Goal: Information Seeking & Learning: Learn about a topic

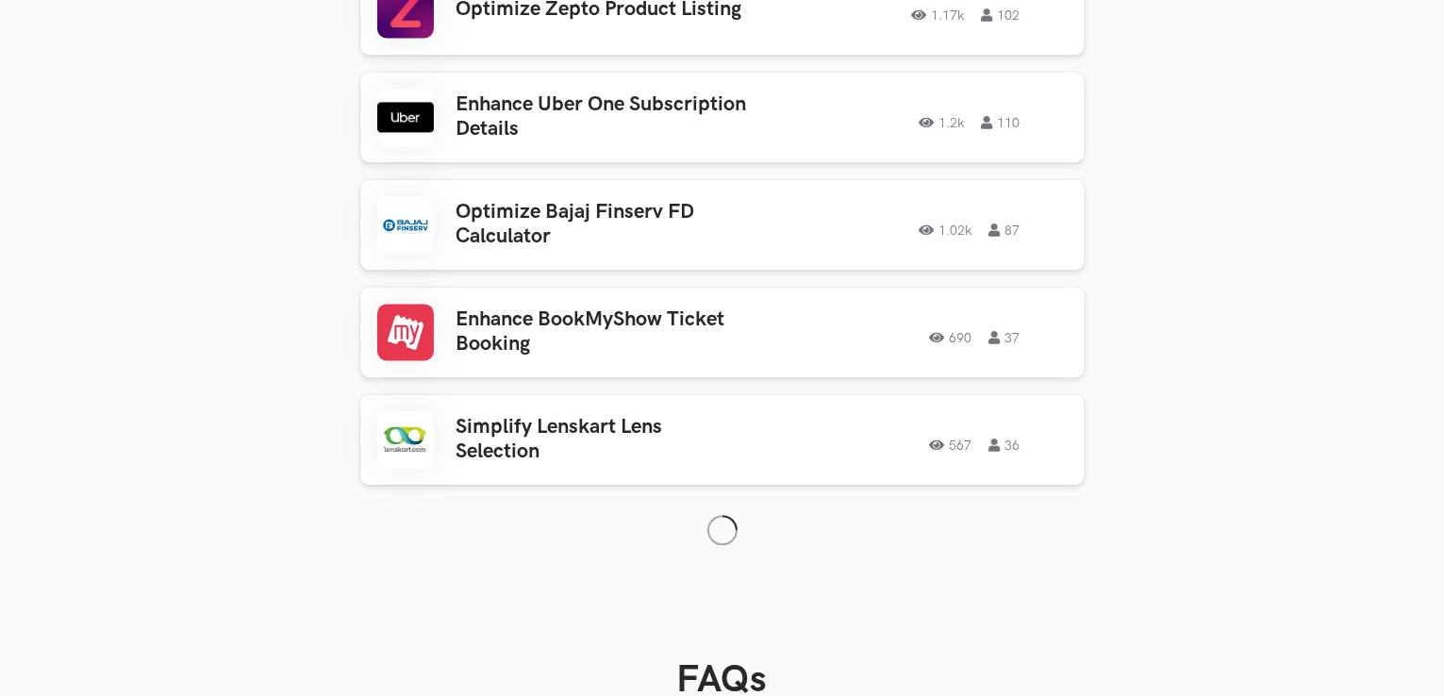
scroll to position [4037, 0]
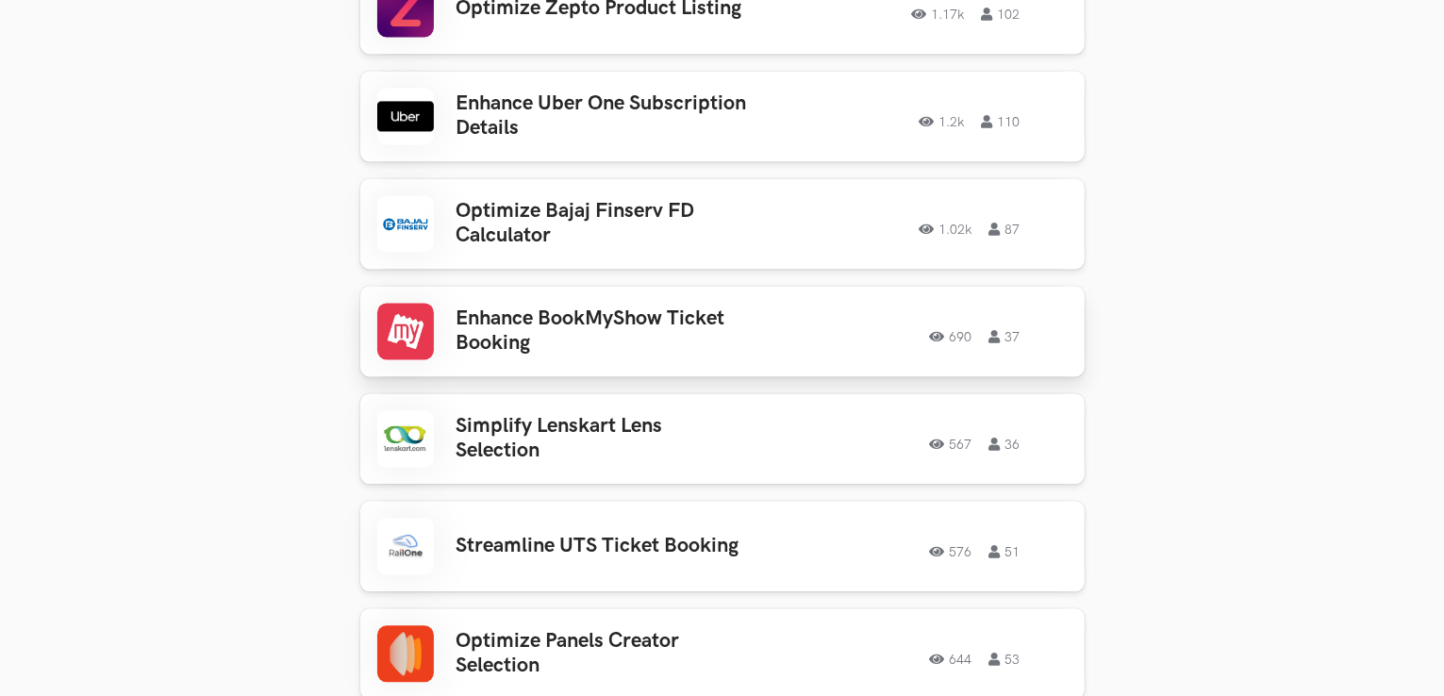
click at [662, 306] on h3 "Enhance BookMyShow Ticket Booking" at bounding box center [603, 331] width 294 height 50
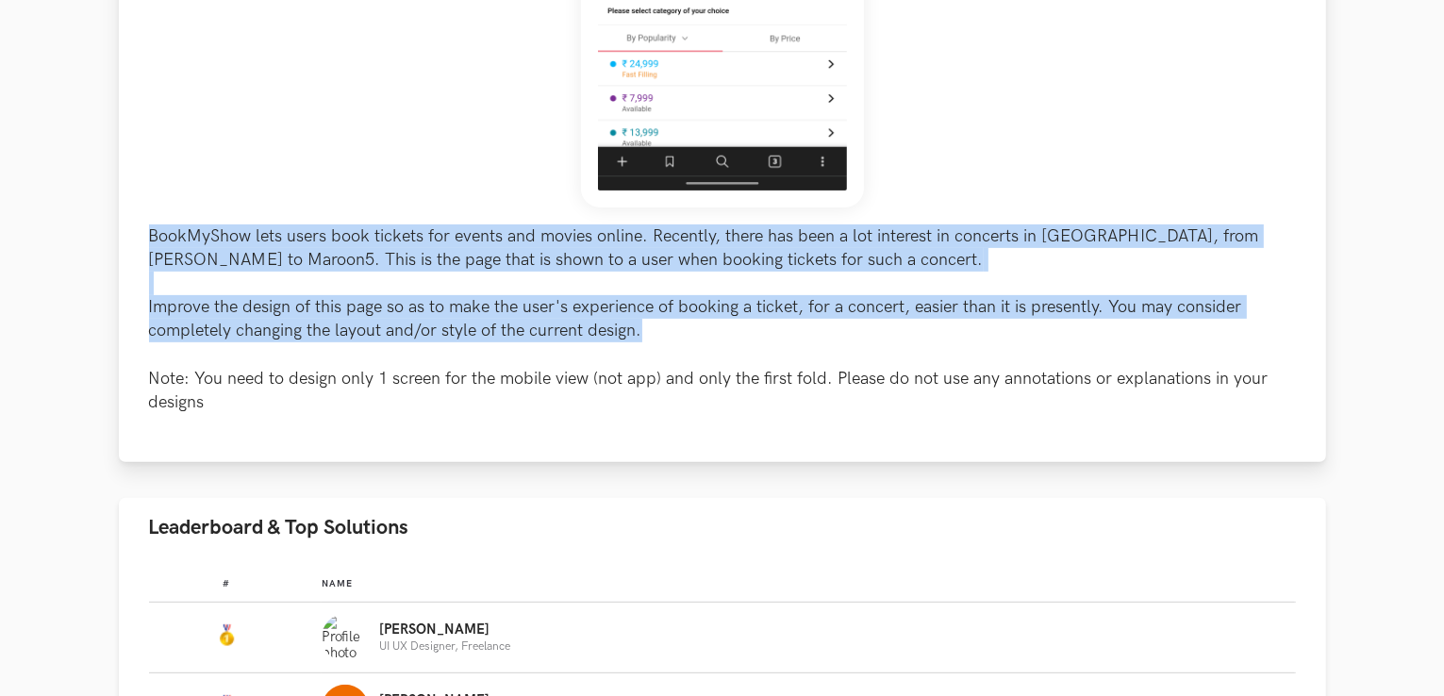
drag, startPoint x: 145, startPoint y: 228, endPoint x: 653, endPoint y: 337, distance: 519.7
click at [653, 337] on div "BookMyShow lets users book tickets for events and movies online. Recently, ther…" at bounding box center [722, 38] width 1207 height 848
copy p "BookMyShow lets users book tickets for events and movies online. Recently, ther…"
